Goal: Transaction & Acquisition: Purchase product/service

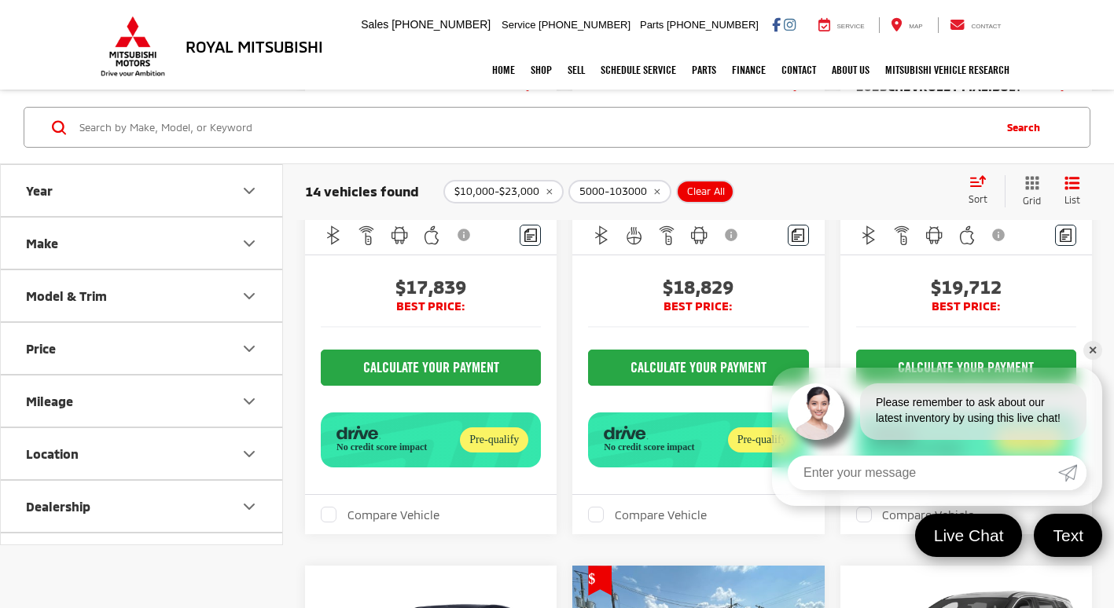
scroll to position [1034, 0]
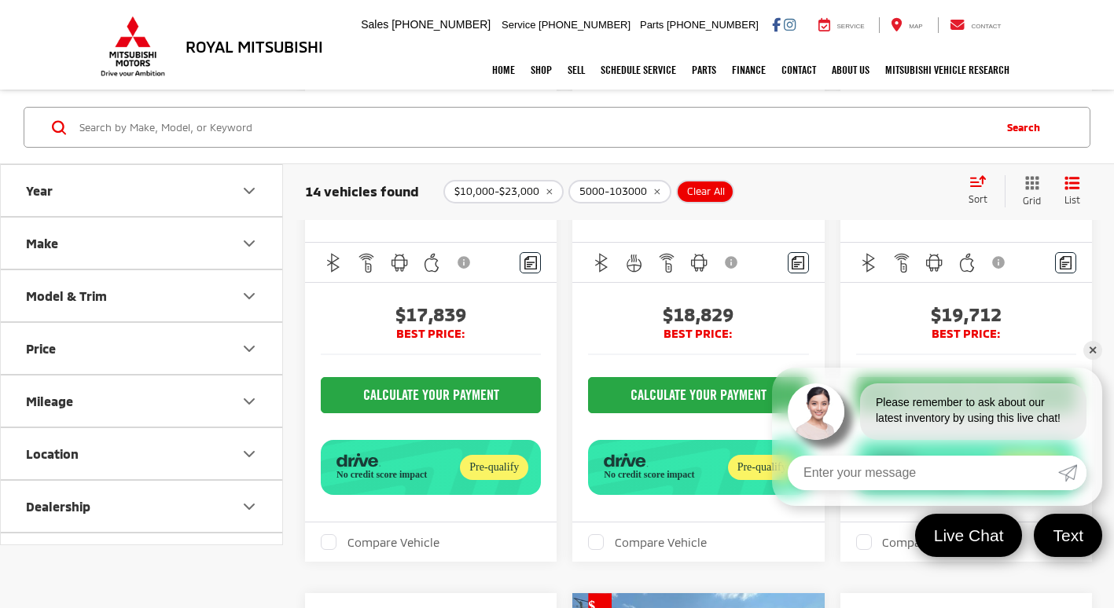
click at [127, 393] on button "Mileage" at bounding box center [142, 401] width 283 height 51
drag, startPoint x: 179, startPoint y: 439, endPoint x: 141, endPoint y: 438, distance: 37.8
click at [139, 439] on div "5000 — 103000" at bounding box center [142, 442] width 244 height 31
type input "10000"
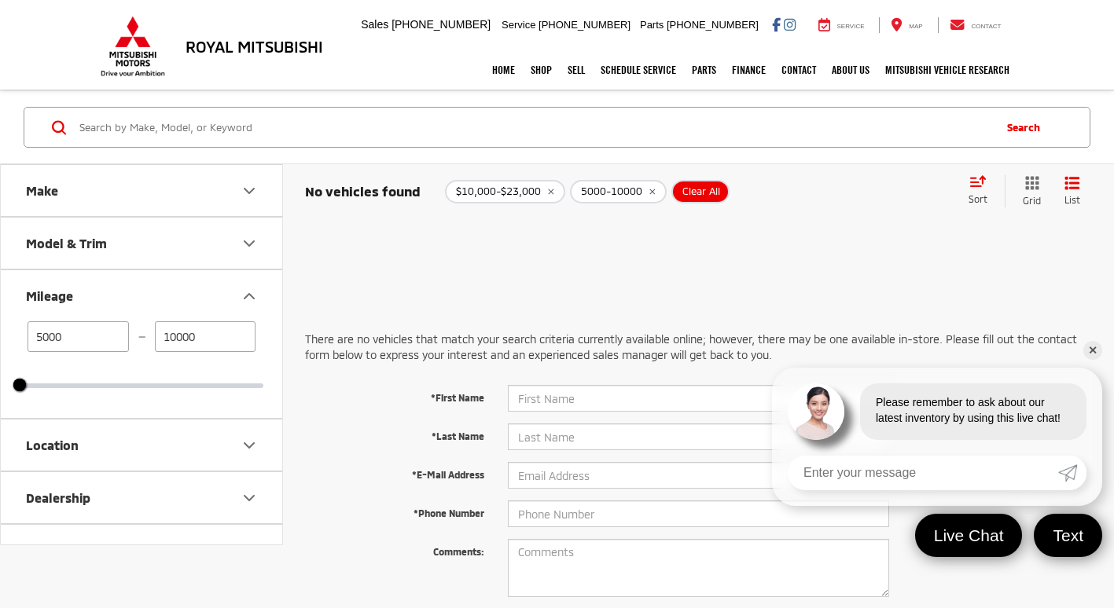
click at [713, 187] on span "Clear All" at bounding box center [701, 191] width 38 height 13
type input "23000"
type input "103000"
type input "2000"
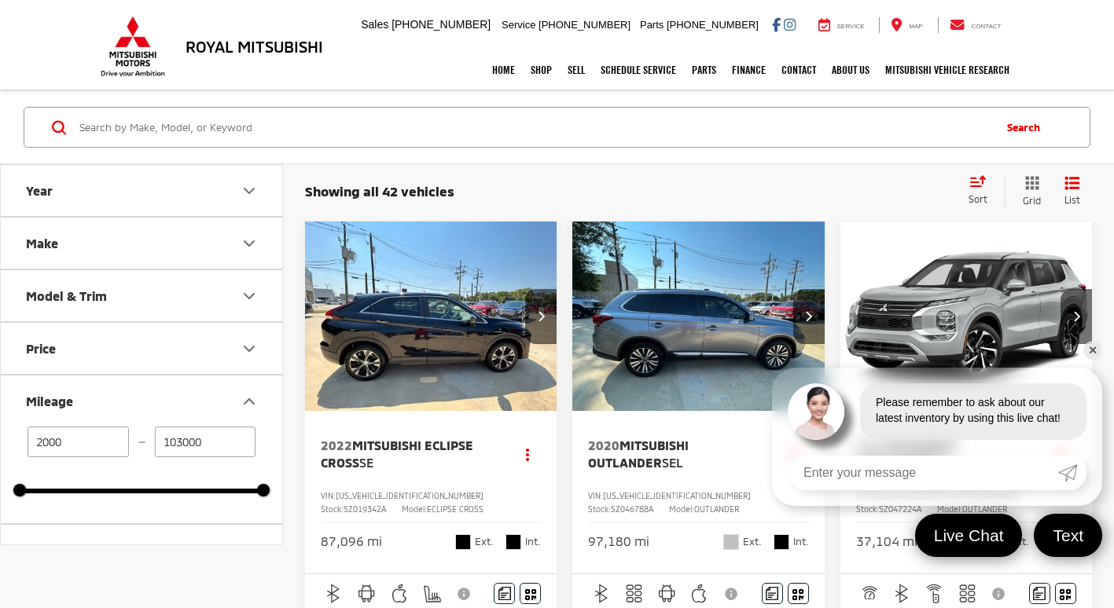
click at [450, 339] on img "2022 Mitsubishi Eclipse Cross SE 0" at bounding box center [431, 317] width 254 height 190
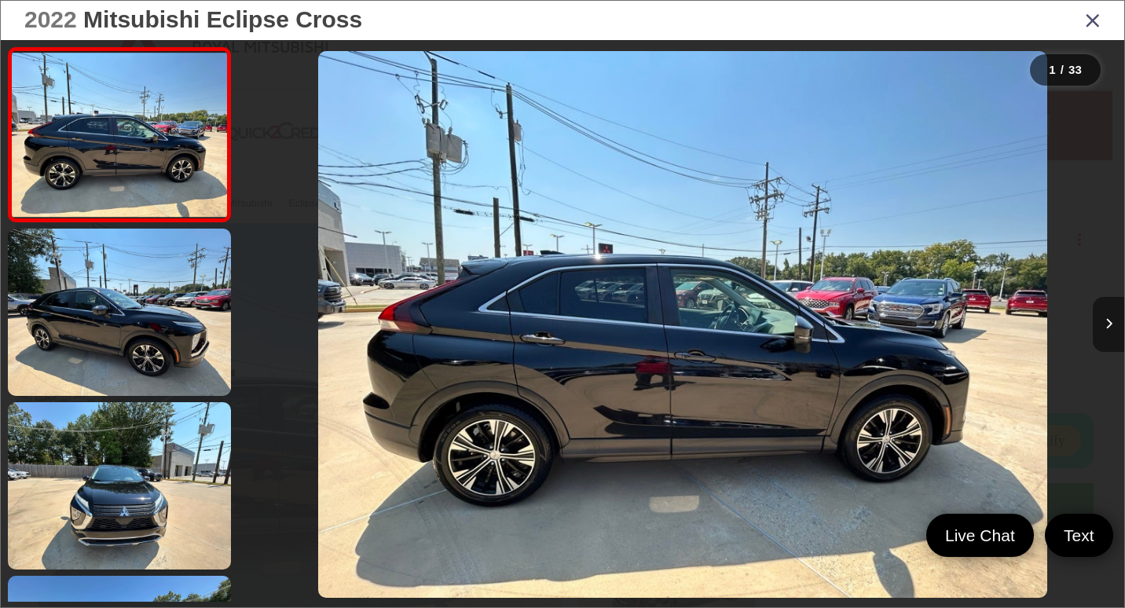
click at [1106, 318] on button "Next image" at bounding box center [1108, 324] width 31 height 55
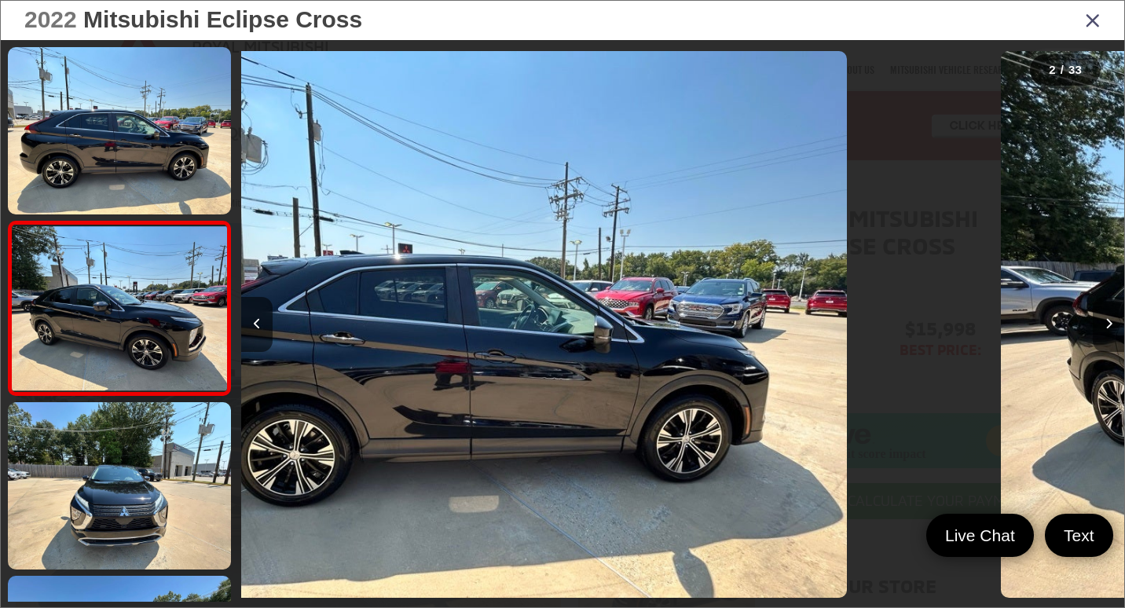
scroll to position [30, 0]
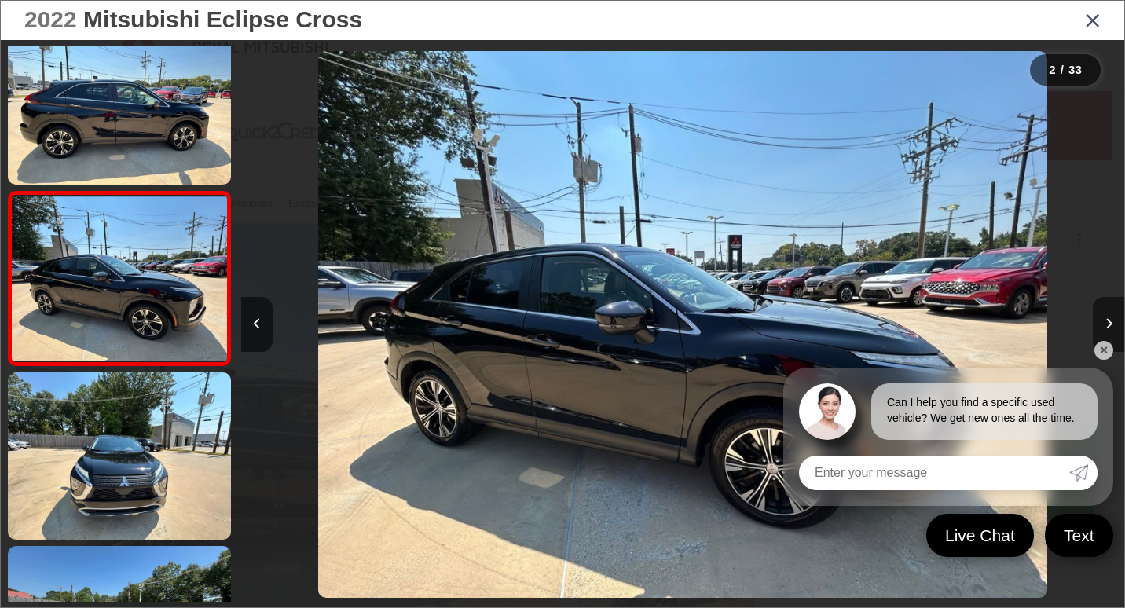
click at [1104, 314] on button "Next image" at bounding box center [1108, 324] width 31 height 55
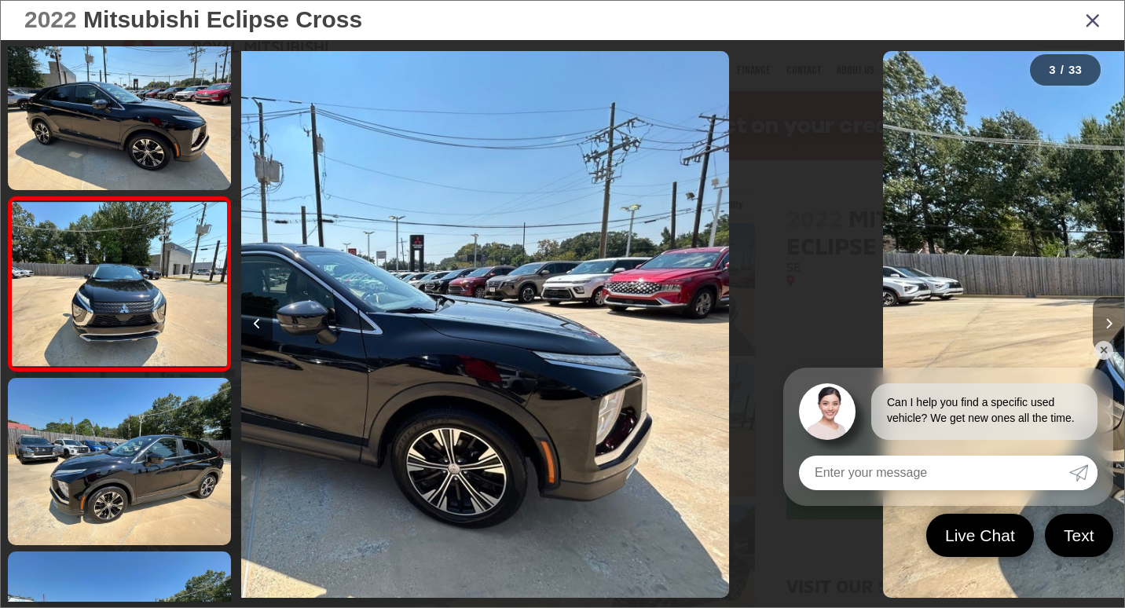
scroll to position [204, 0]
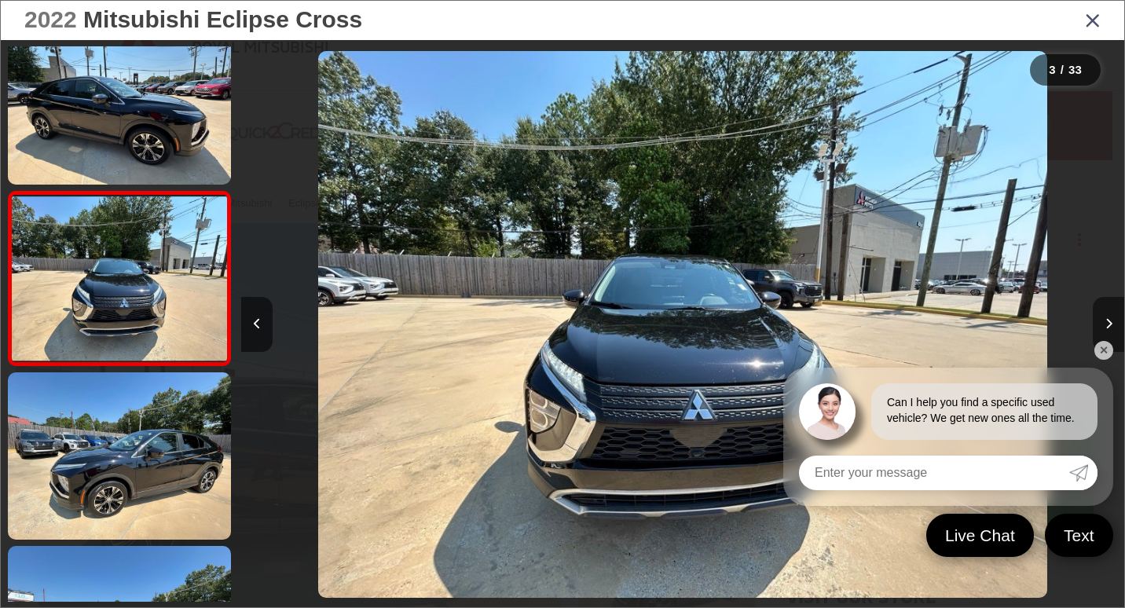
click at [1101, 310] on button "Next image" at bounding box center [1108, 324] width 31 height 55
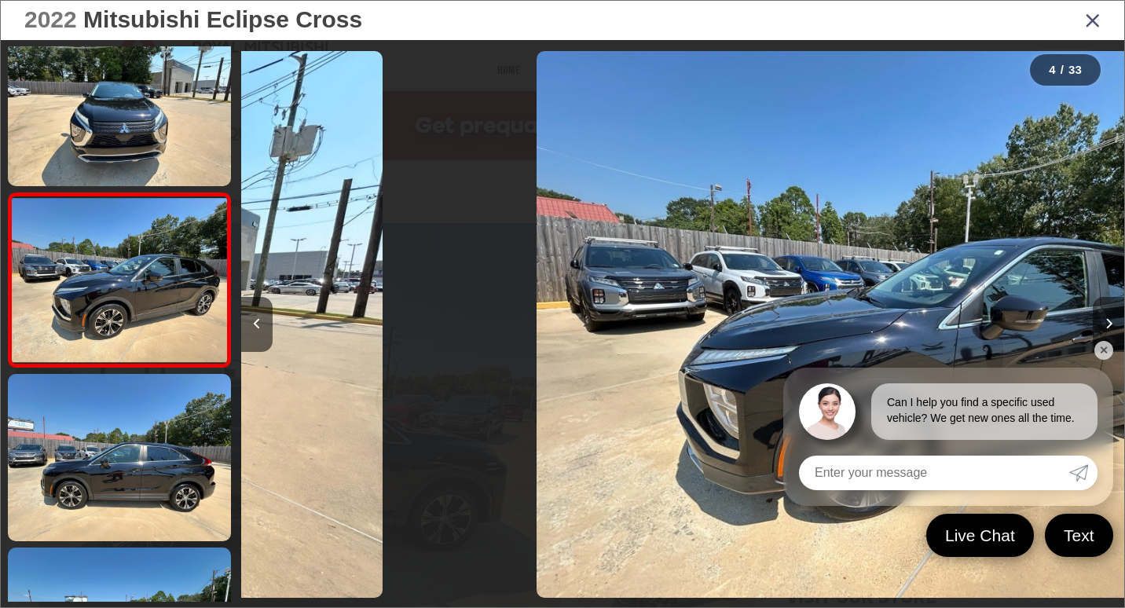
scroll to position [377, 0]
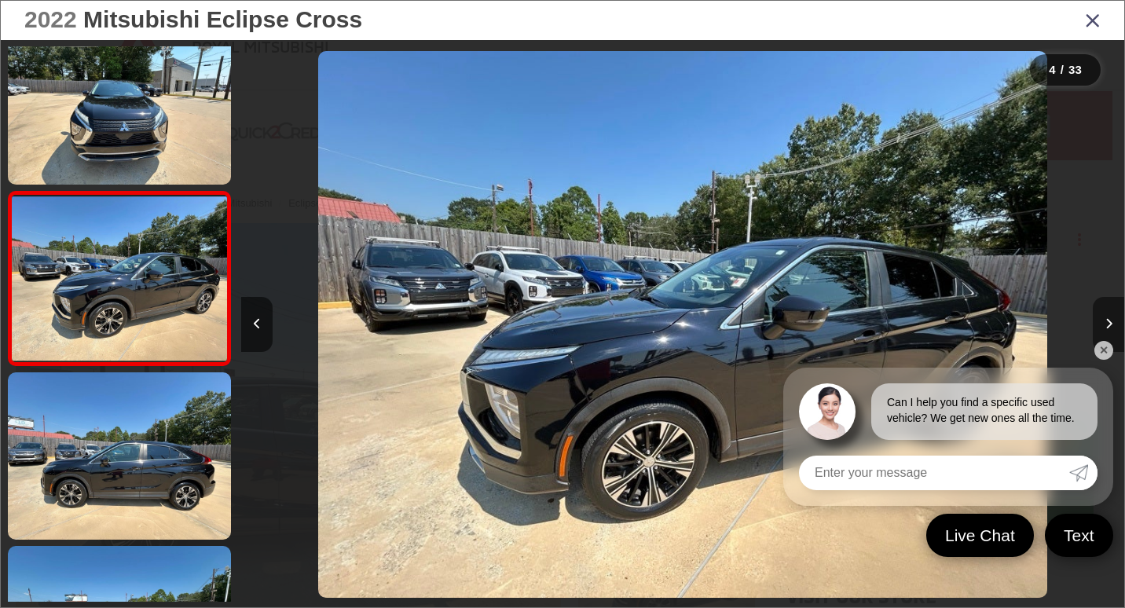
click at [1100, 310] on button "Next image" at bounding box center [1108, 324] width 31 height 55
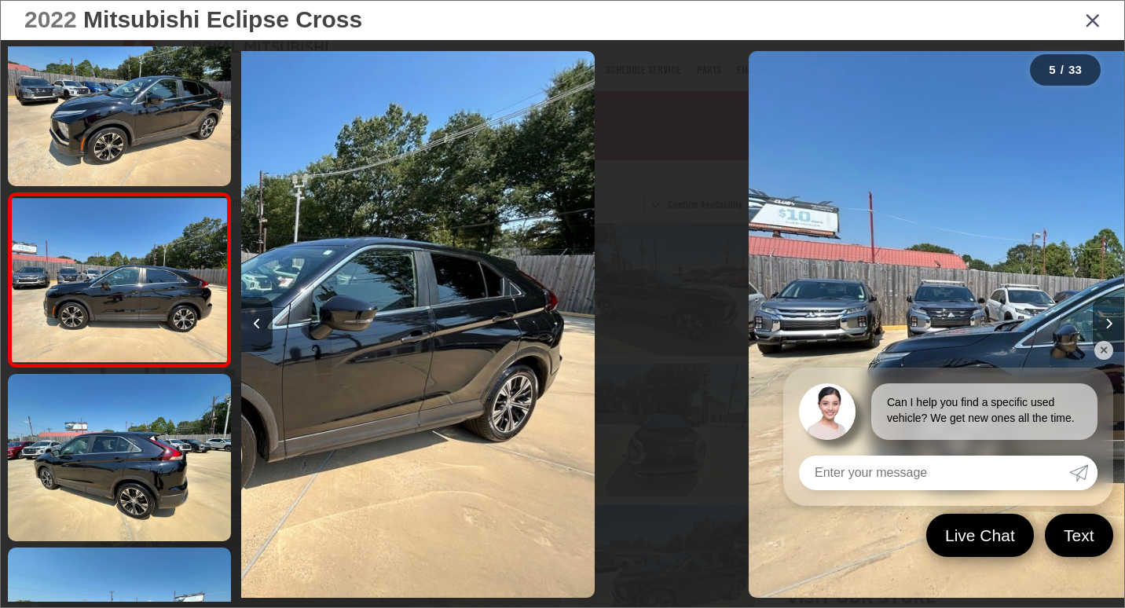
scroll to position [551, 0]
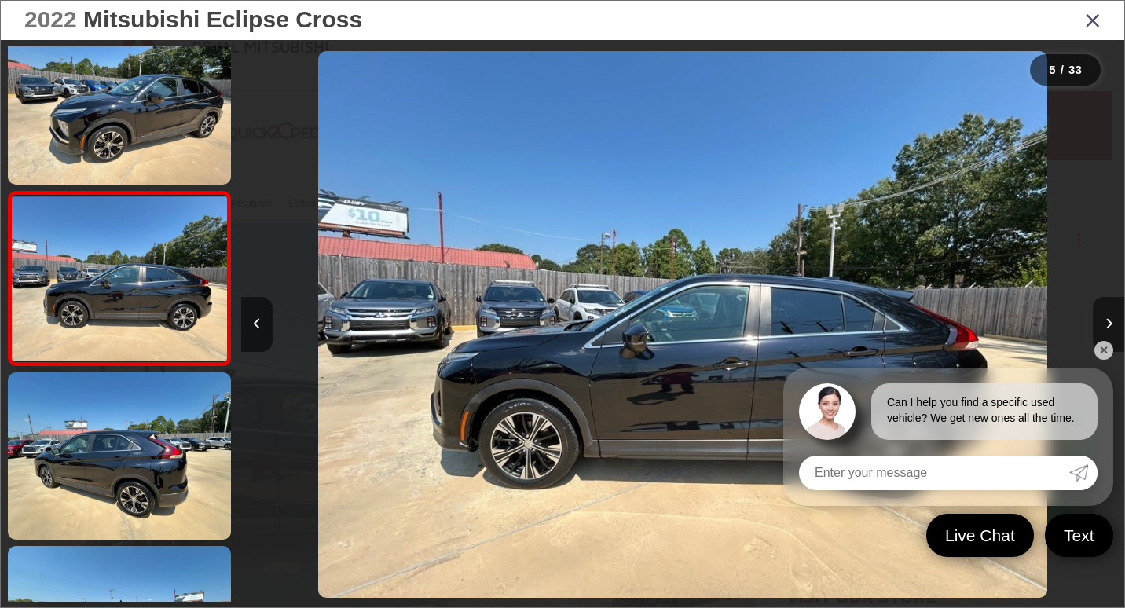
click at [1096, 310] on button "Next image" at bounding box center [1108, 324] width 31 height 55
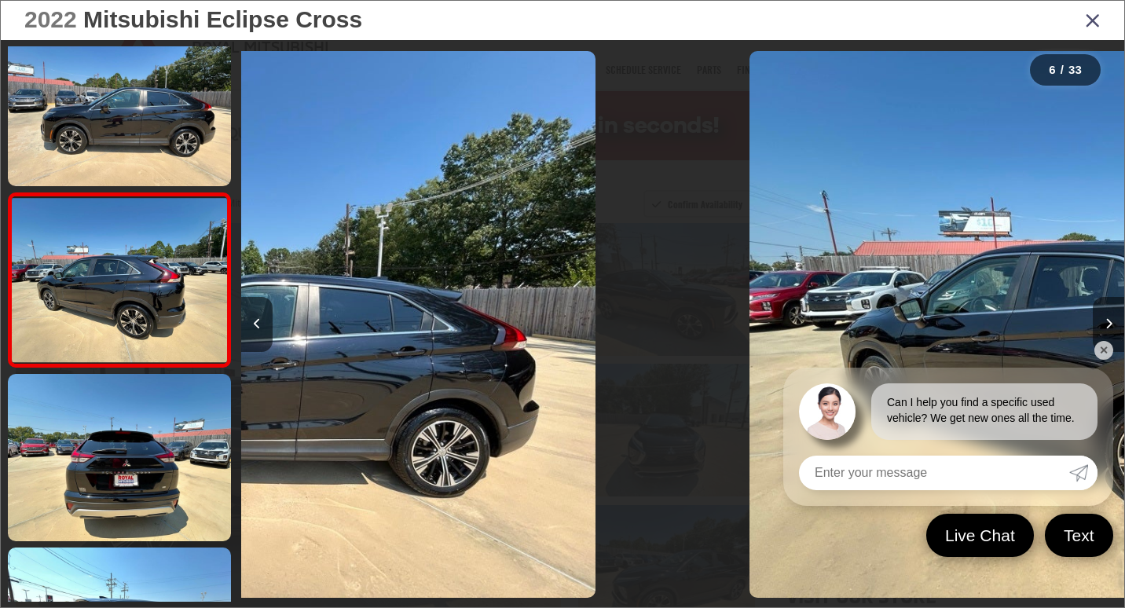
scroll to position [725, 0]
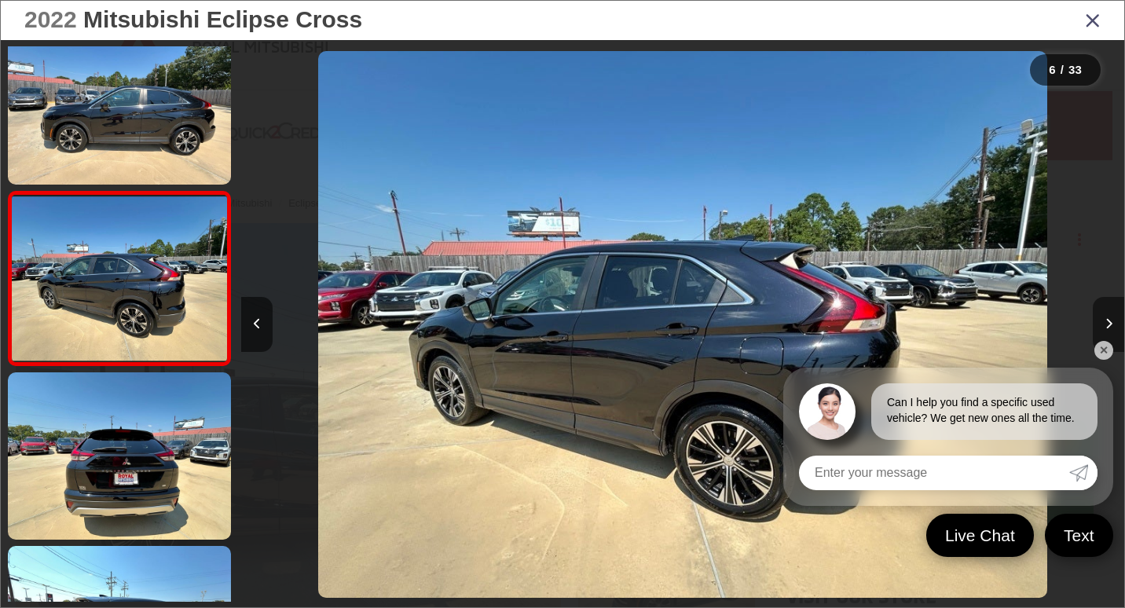
click at [1095, 310] on button "Next image" at bounding box center [1108, 324] width 31 height 55
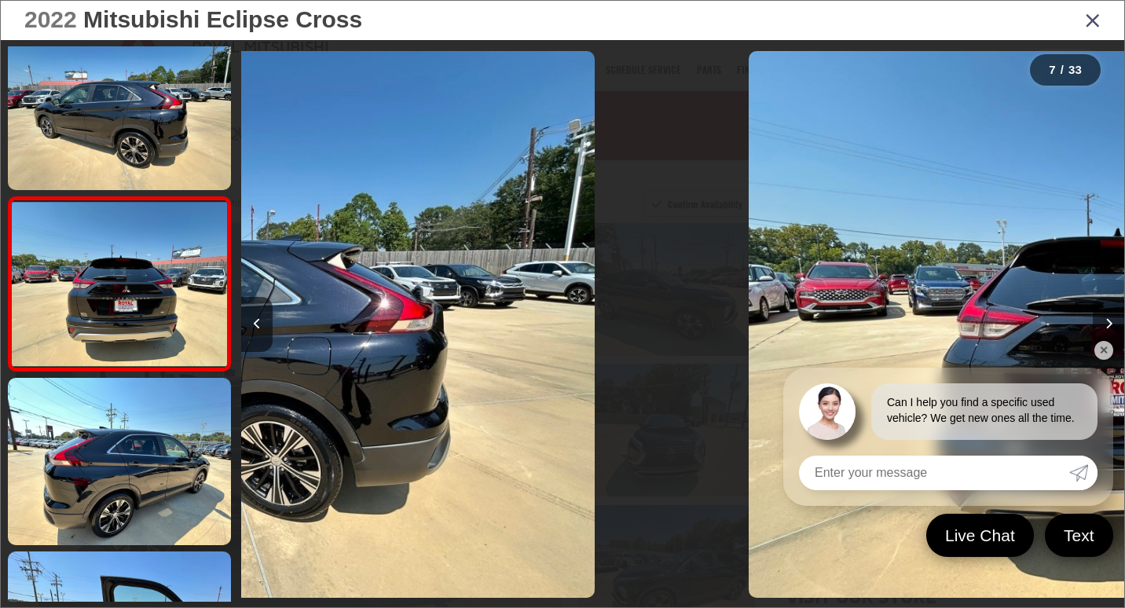
scroll to position [898, 0]
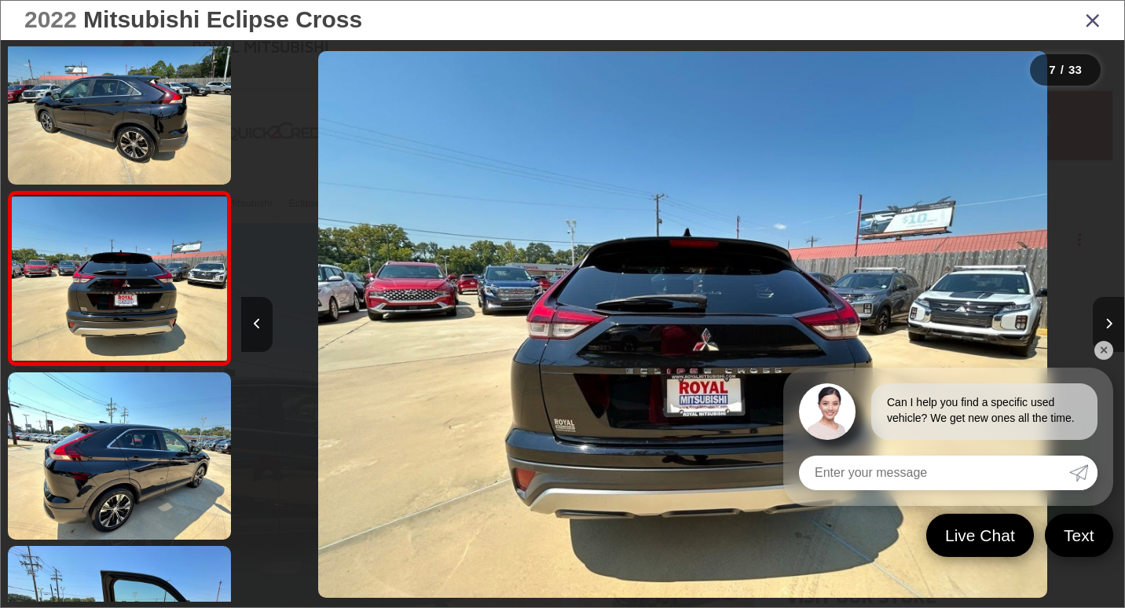
click at [1093, 313] on button "Next image" at bounding box center [1108, 324] width 31 height 55
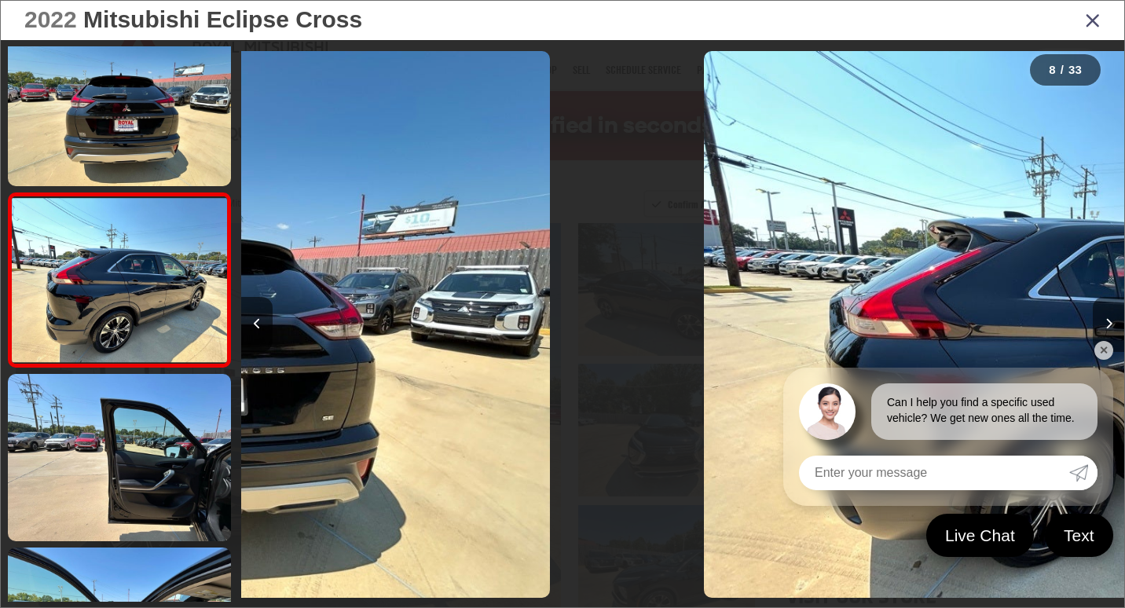
scroll to position [1072, 0]
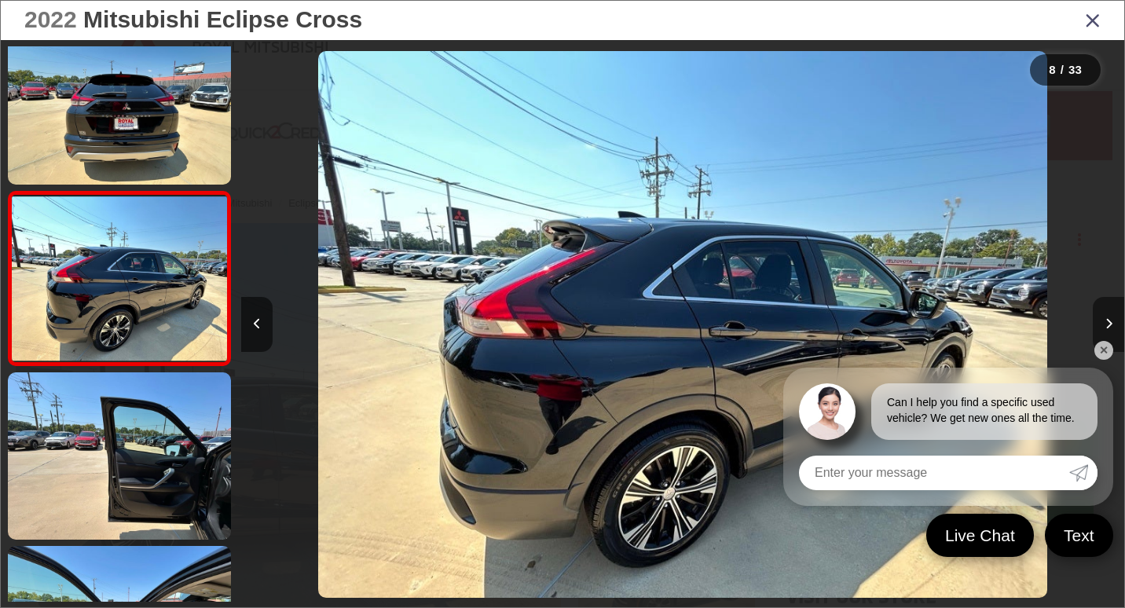
click at [1093, 313] on button "Next image" at bounding box center [1108, 324] width 31 height 55
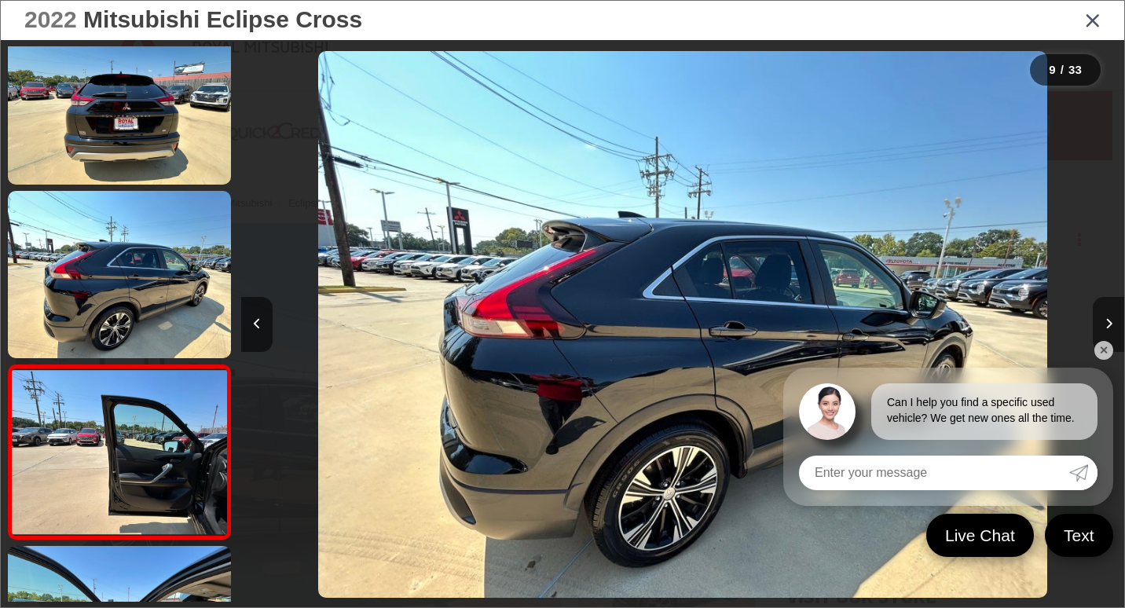
scroll to position [1246, 0]
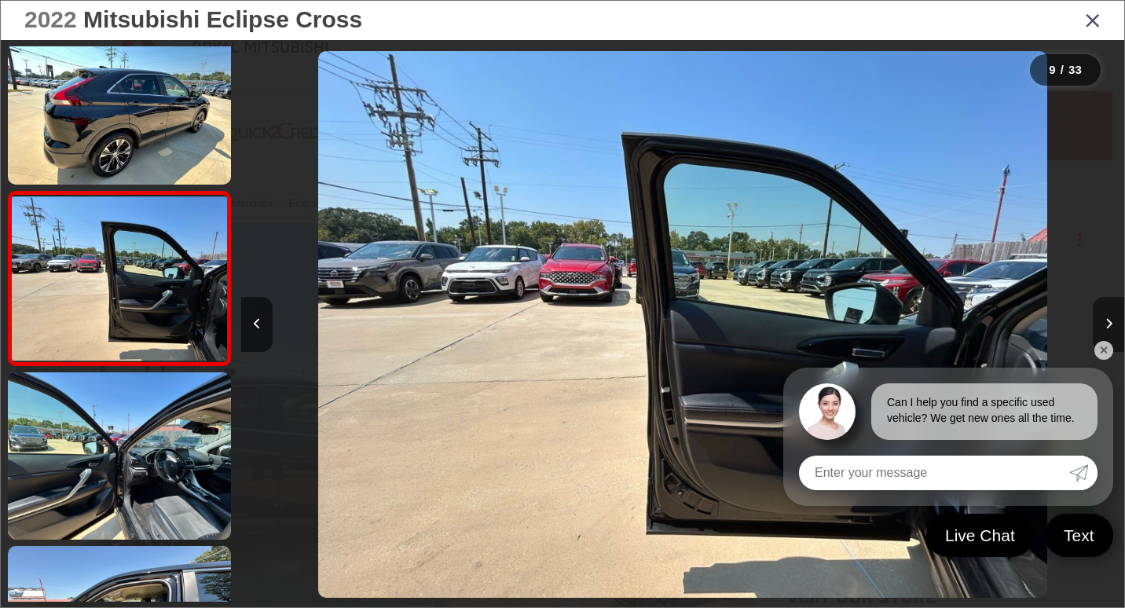
click at [1093, 313] on button "Next image" at bounding box center [1108, 324] width 31 height 55
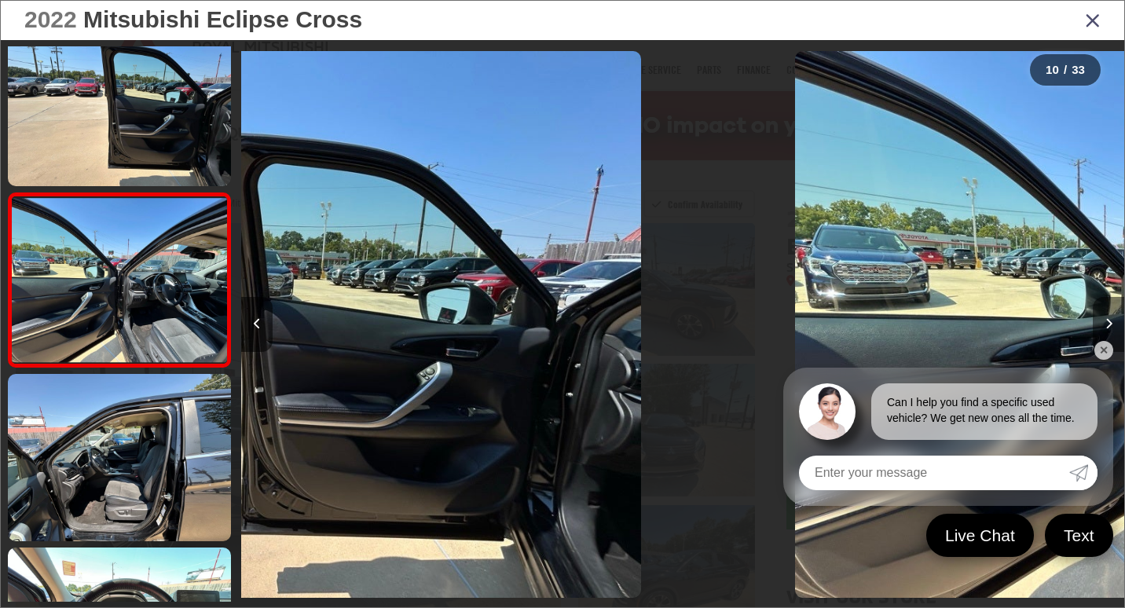
scroll to position [1419, 0]
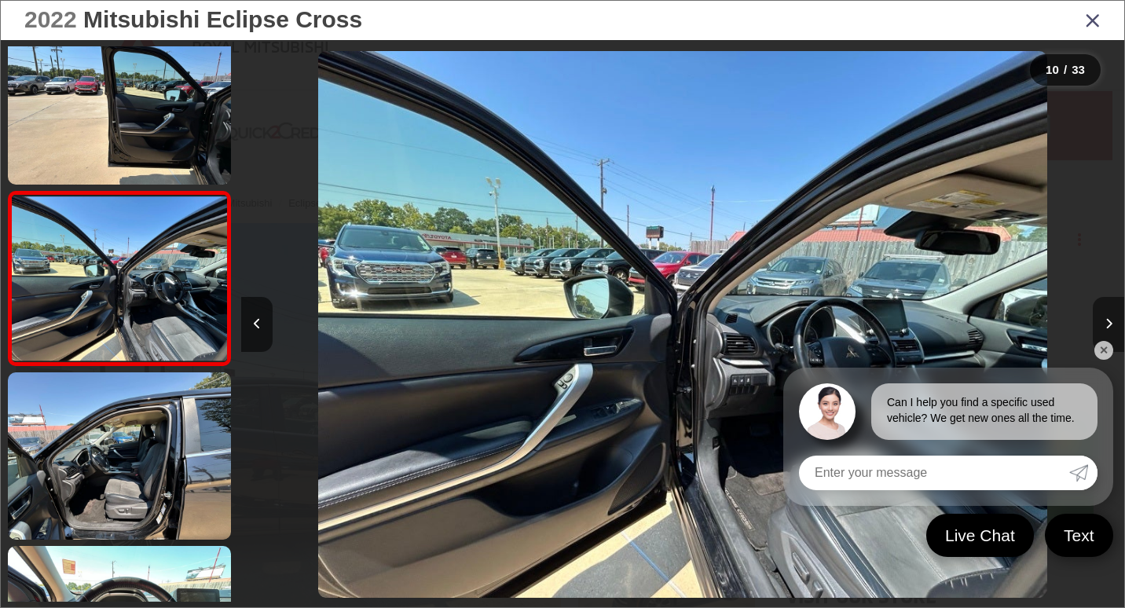
click at [1093, 313] on button "Next image" at bounding box center [1108, 324] width 31 height 55
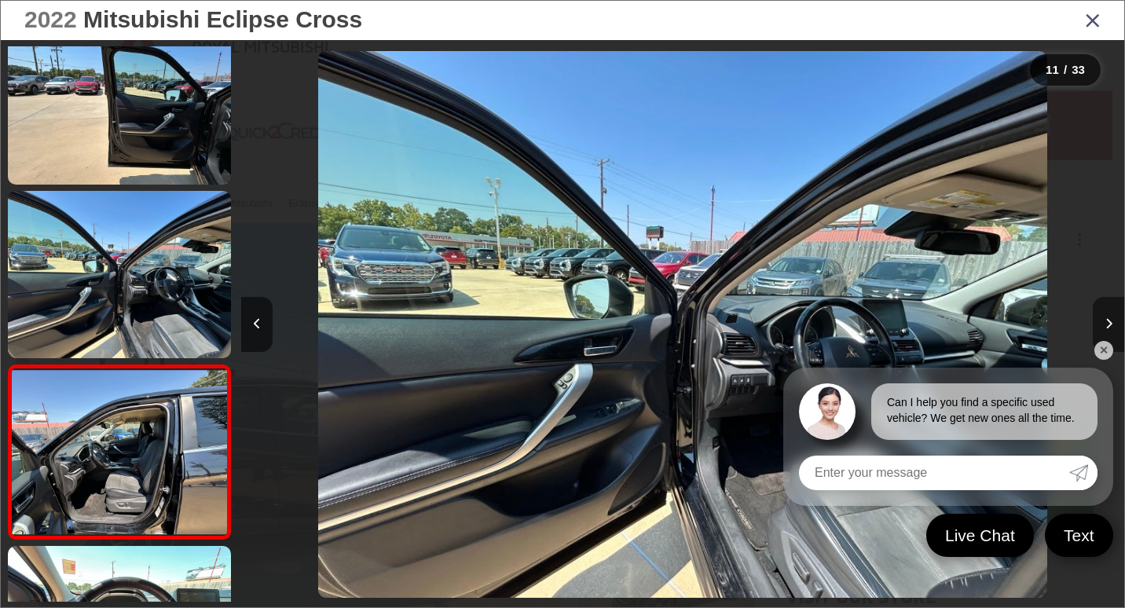
scroll to position [1593, 0]
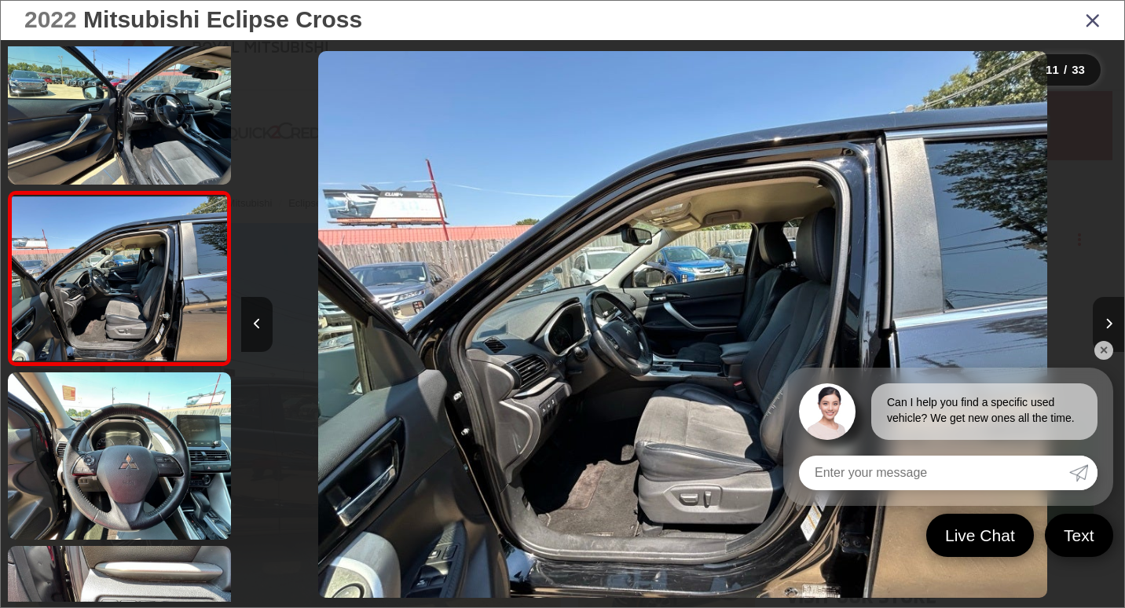
click at [1093, 313] on button "Next image" at bounding box center [1108, 324] width 31 height 55
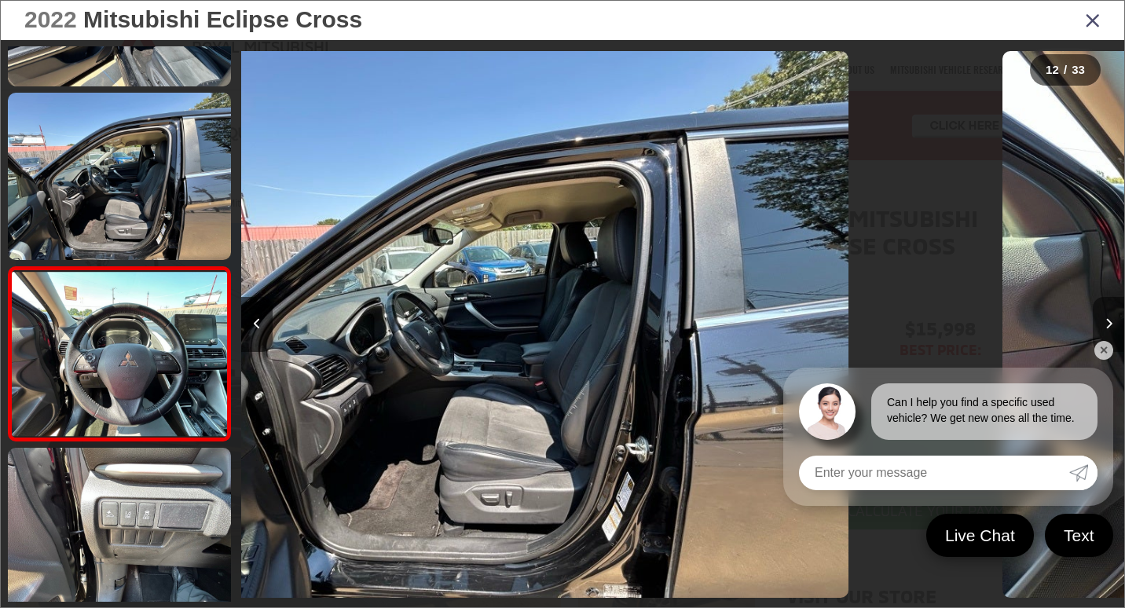
scroll to position [1767, 0]
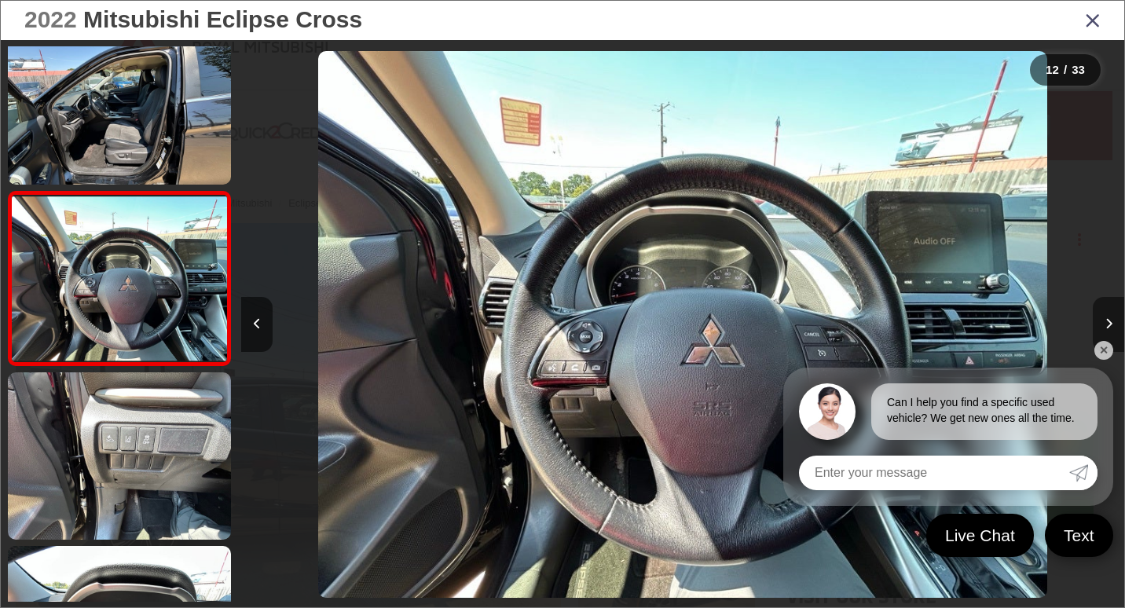
click at [1093, 313] on button "Next image" at bounding box center [1108, 324] width 31 height 55
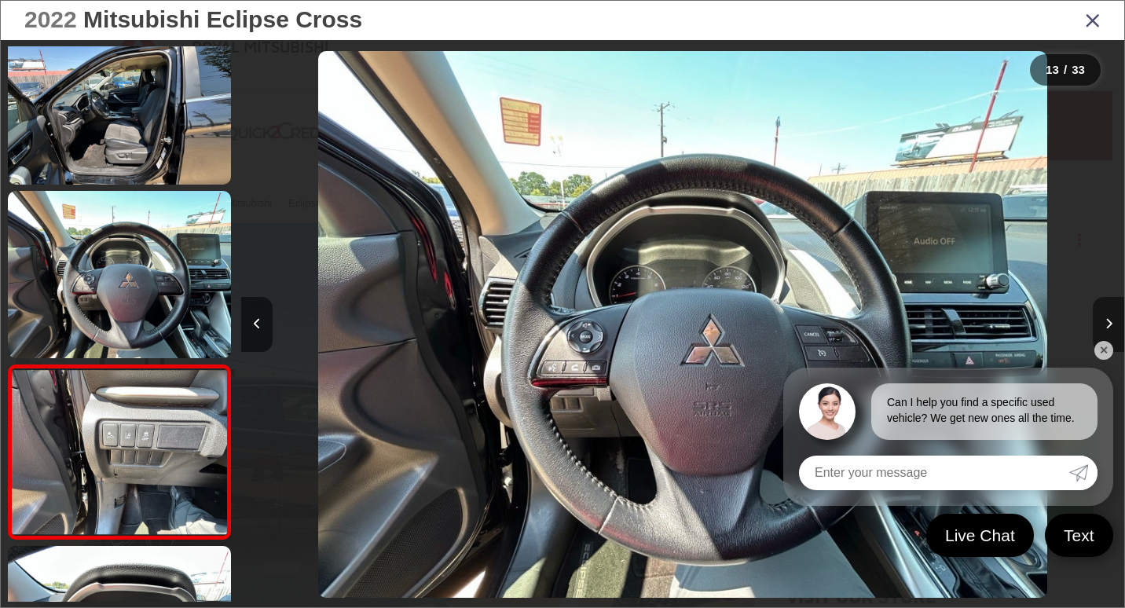
scroll to position [0, 0]
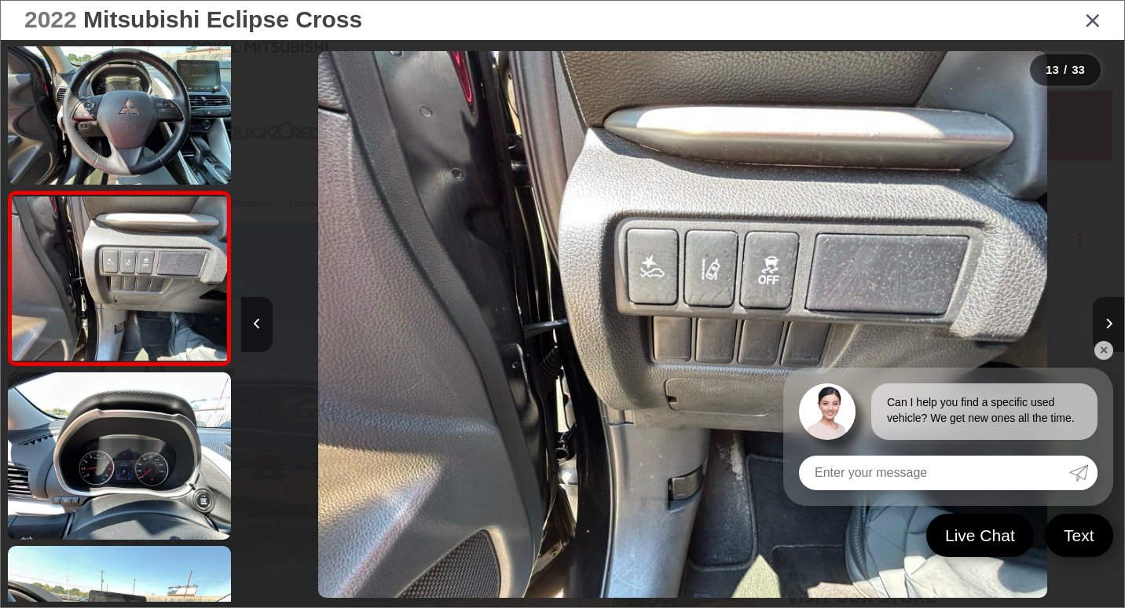
click at [1093, 313] on button "Next image" at bounding box center [1108, 324] width 31 height 55
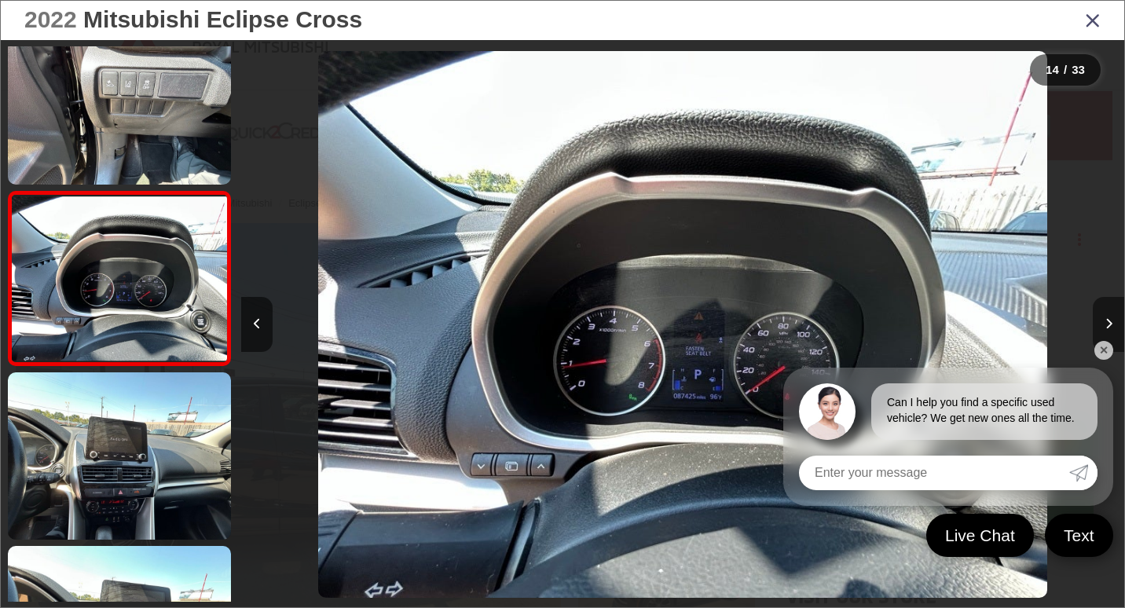
click at [1093, 313] on button "Next image" at bounding box center [1108, 324] width 31 height 55
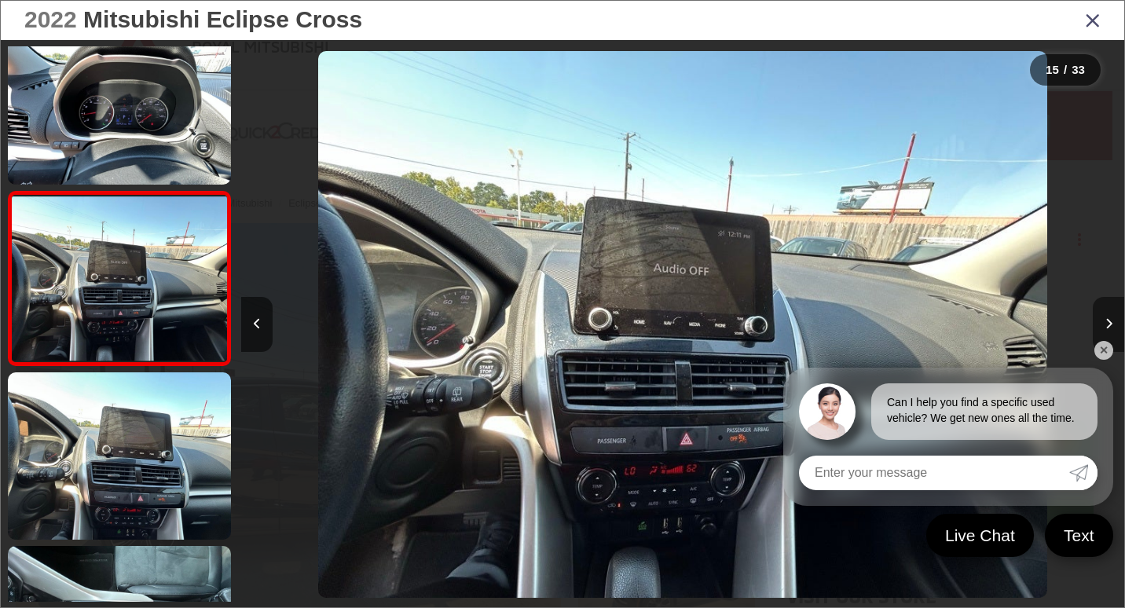
click at [1093, 313] on button "Next image" at bounding box center [1108, 324] width 31 height 55
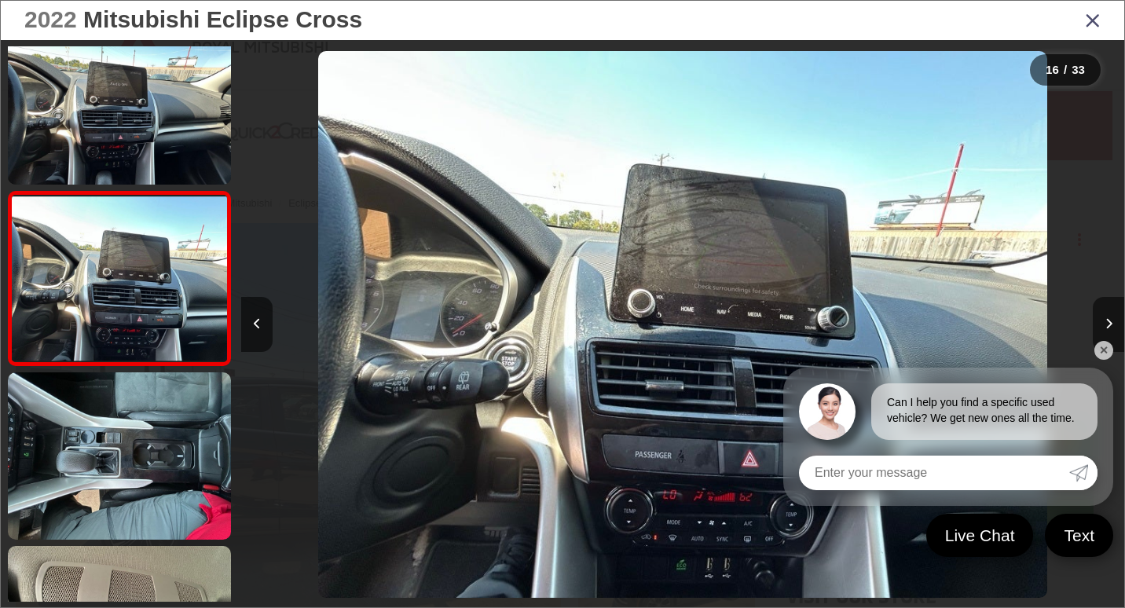
click at [1090, 22] on icon "Close gallery" at bounding box center [1093, 19] width 16 height 20
